Goal: Information Seeking & Learning: Find specific fact

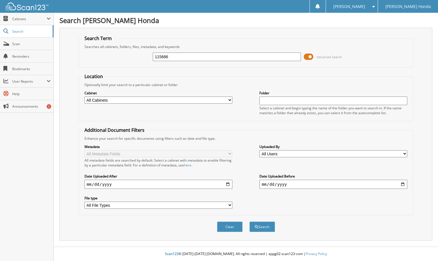
type input "115686"
click at [310, 56] on span at bounding box center [309, 57] width 10 height 9
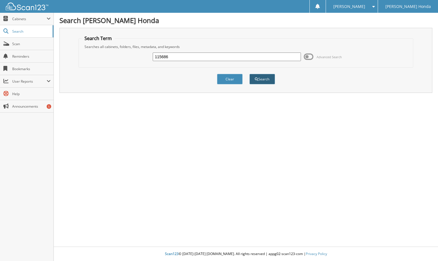
click at [265, 83] on button "Search" at bounding box center [262, 79] width 26 height 11
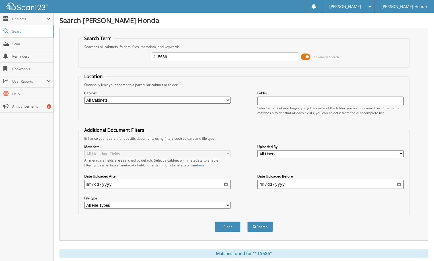
click at [306, 57] on span at bounding box center [305, 57] width 10 height 9
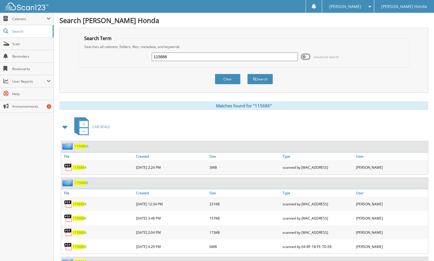
scroll to position [57, 0]
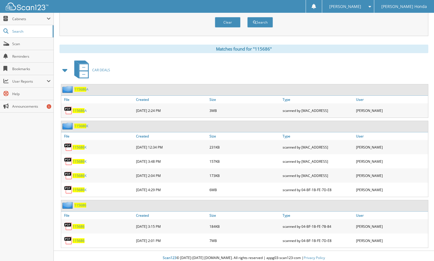
click at [80, 241] on span "115686" at bounding box center [78, 241] width 12 height 5
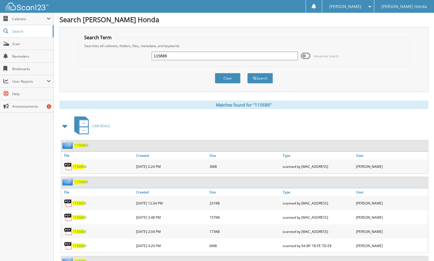
scroll to position [0, 0]
